Goal: Navigation & Orientation: Find specific page/section

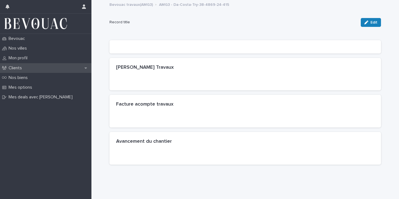
click at [30, 68] on div "Clients" at bounding box center [45, 68] width 91 height 10
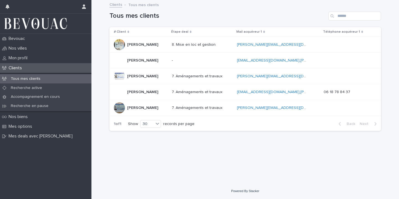
click at [149, 77] on p "[PERSON_NAME]" at bounding box center [143, 76] width 32 height 6
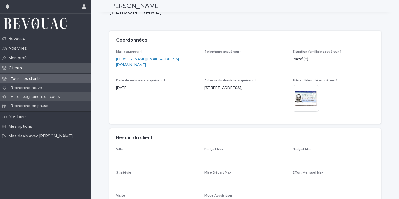
scroll to position [4, 0]
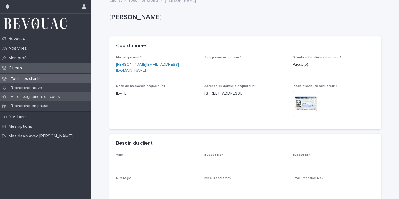
click at [35, 97] on p "Accompagnement en cours" at bounding box center [35, 96] width 58 height 5
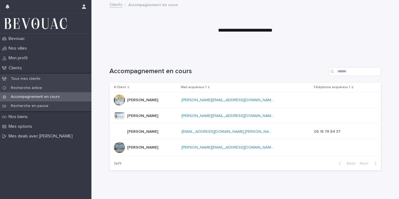
click at [147, 117] on p "[PERSON_NAME]" at bounding box center [143, 115] width 32 height 6
click at [143, 129] on p "[PERSON_NAME]" at bounding box center [143, 131] width 32 height 6
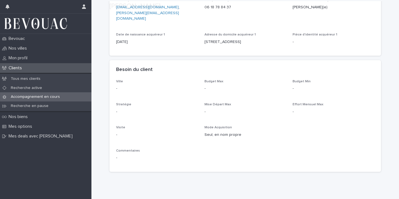
scroll to position [76, 0]
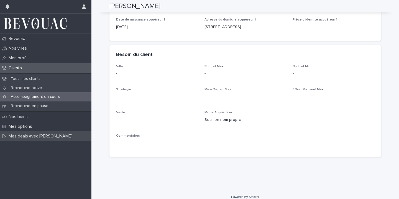
click at [32, 138] on p "Mes deals avec [PERSON_NAME]" at bounding box center [41, 136] width 71 height 5
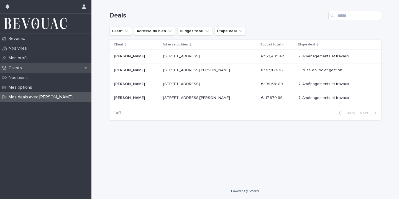
click at [89, 67] on div "Clients" at bounding box center [45, 68] width 91 height 10
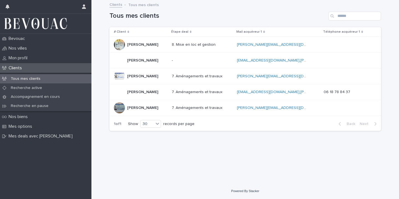
click at [158, 93] on div "[PERSON_NAME] [PERSON_NAME]" at bounding box center [140, 91] width 53 height 11
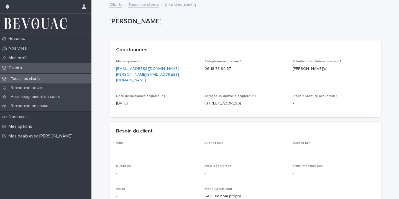
scroll to position [76, 0]
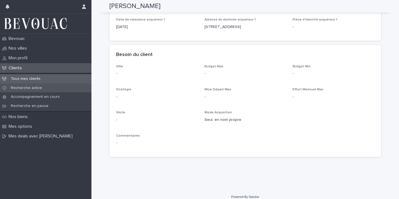
click at [34, 86] on p "Recherche active" at bounding box center [26, 88] width 40 height 5
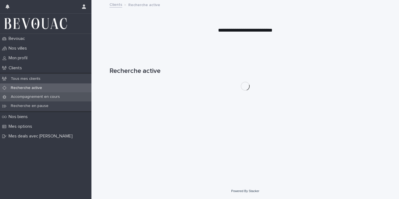
click at [34, 96] on p "Accompagnement en cours" at bounding box center [35, 96] width 58 height 5
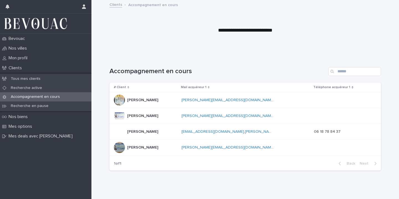
click at [242, 112] on p "[PERSON_NAME][EMAIL_ADDRESS][DOMAIN_NAME]" at bounding box center [227, 115] width 93 height 6
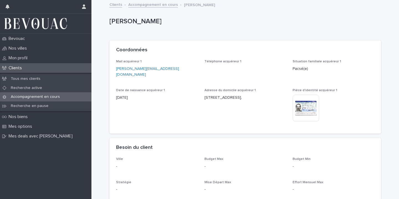
scroll to position [93, 0]
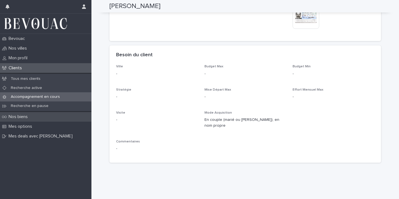
click at [22, 117] on p "Nos biens" at bounding box center [19, 116] width 26 height 5
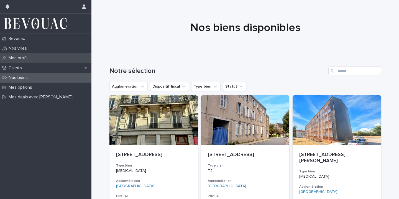
click at [60, 61] on div "Mon profil" at bounding box center [45, 58] width 91 height 10
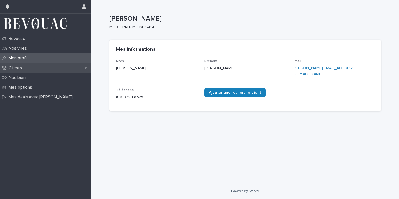
click at [38, 68] on div "Clients" at bounding box center [45, 68] width 91 height 10
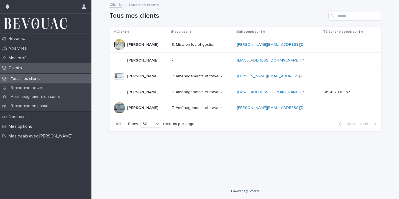
click at [139, 44] on p "[PERSON_NAME]" at bounding box center [143, 44] width 32 height 6
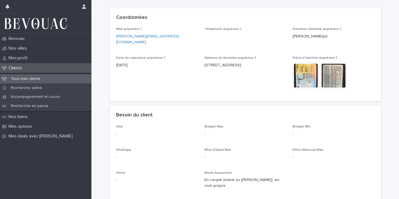
scroll to position [93, 0]
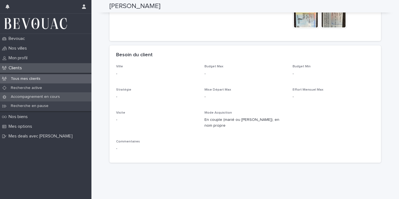
click at [65, 94] on div "Accompagnement en cours" at bounding box center [45, 96] width 91 height 9
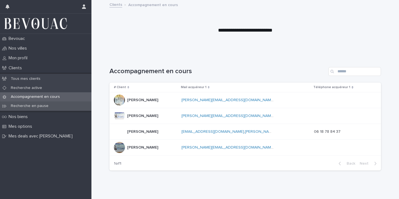
click at [25, 106] on p "Recherche en pause" at bounding box center [29, 106] width 47 height 5
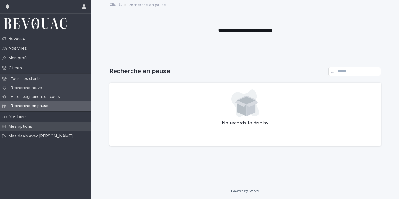
click at [28, 124] on p "Mes options" at bounding box center [21, 126] width 30 height 5
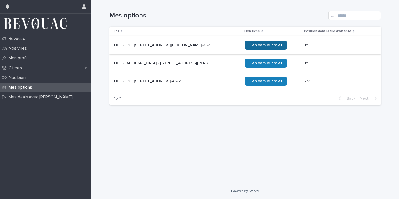
click at [280, 47] on span "Lien vers le projet" at bounding box center [265, 45] width 33 height 4
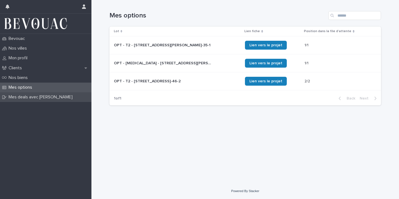
click at [28, 98] on p "Mes deals avec [PERSON_NAME]" at bounding box center [41, 96] width 71 height 5
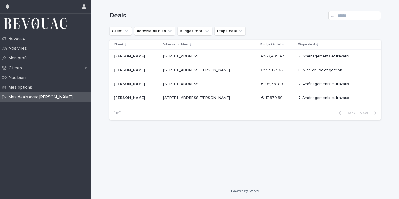
click at [355, 55] on p "7. Aménagements et travaux" at bounding box center [332, 56] width 69 height 5
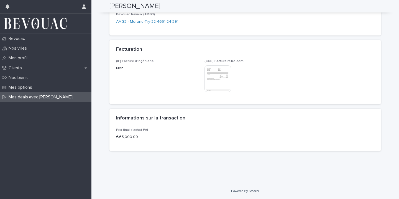
scroll to position [69, 0]
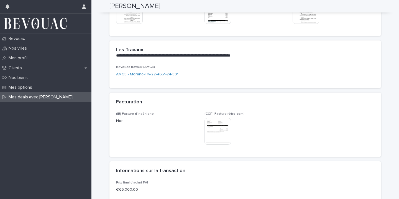
click at [160, 75] on link "AMG3 - Morand-Try-22-4651-24-391" at bounding box center [147, 74] width 62 height 6
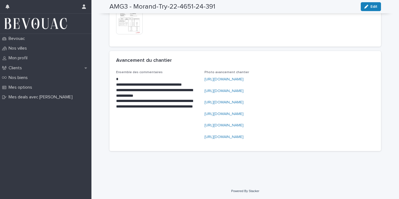
scroll to position [189, 0]
